Goal: Information Seeking & Learning: Learn about a topic

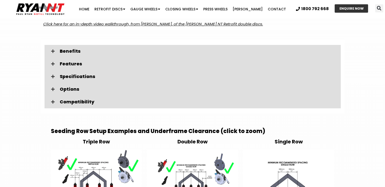
scroll to position [704, 0]
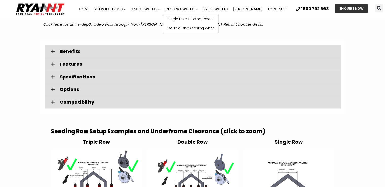
click at [197, 12] on link "Closing Wheels" at bounding box center [182, 9] width 38 height 10
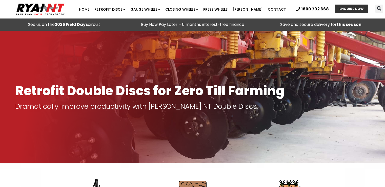
click at [200, 8] on link "Closing Wheels" at bounding box center [182, 9] width 38 height 10
